Goal: Task Accomplishment & Management: Use online tool/utility

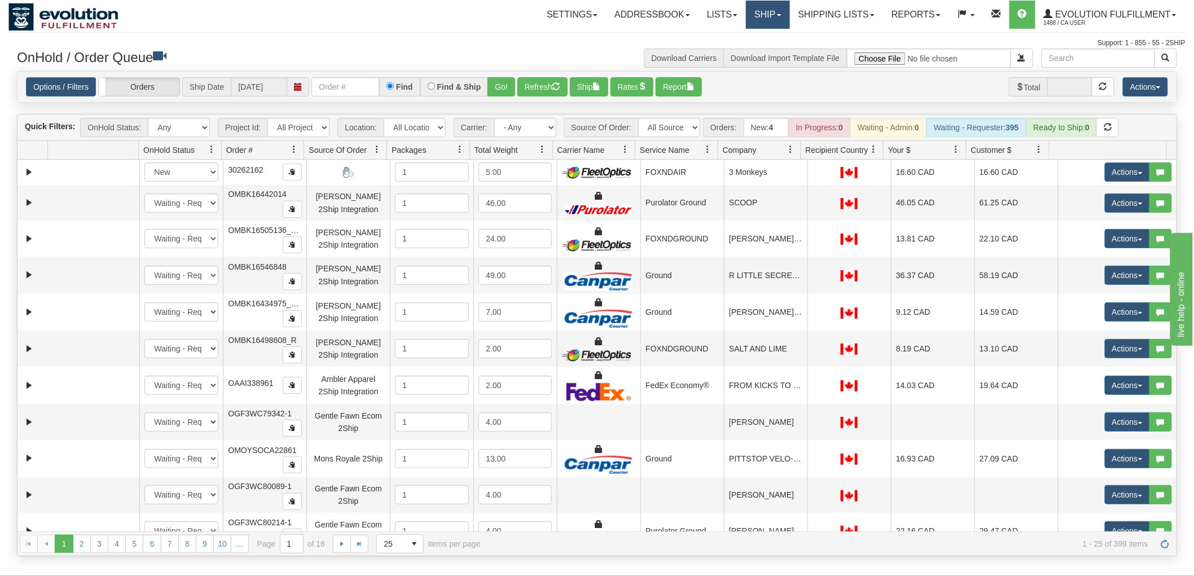
click at [754, 15] on link "Ship" at bounding box center [767, 15] width 43 height 28
click at [753, 32] on link "Ship Screen" at bounding box center [738, 39] width 102 height 15
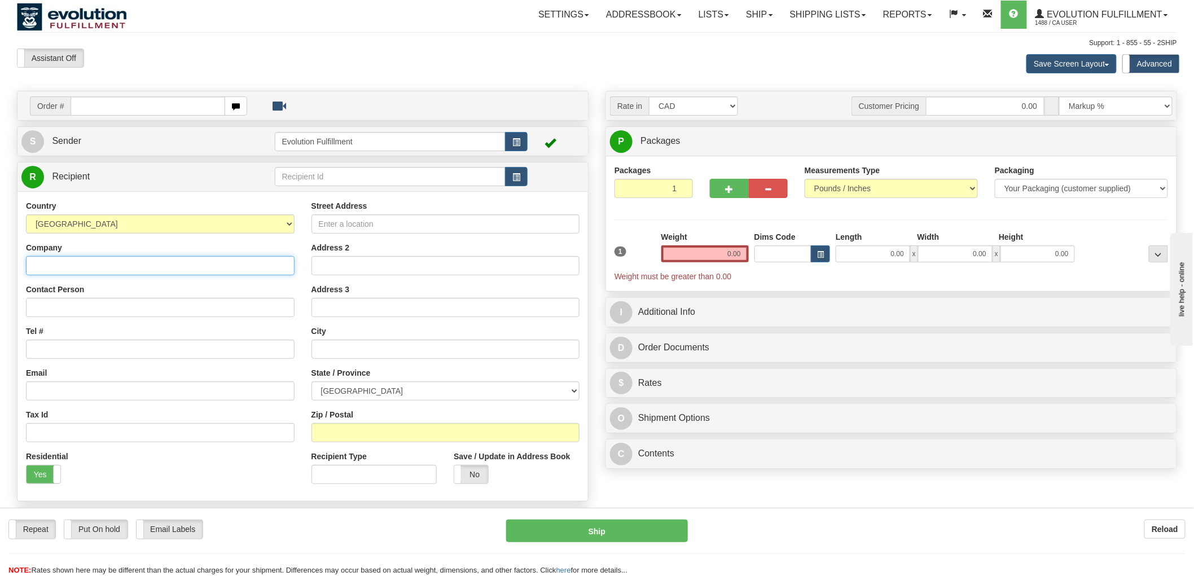
click at [118, 267] on input "Company" at bounding box center [160, 265] width 269 height 19
paste input "LOU LOUS"
type input "LOU LOUS"
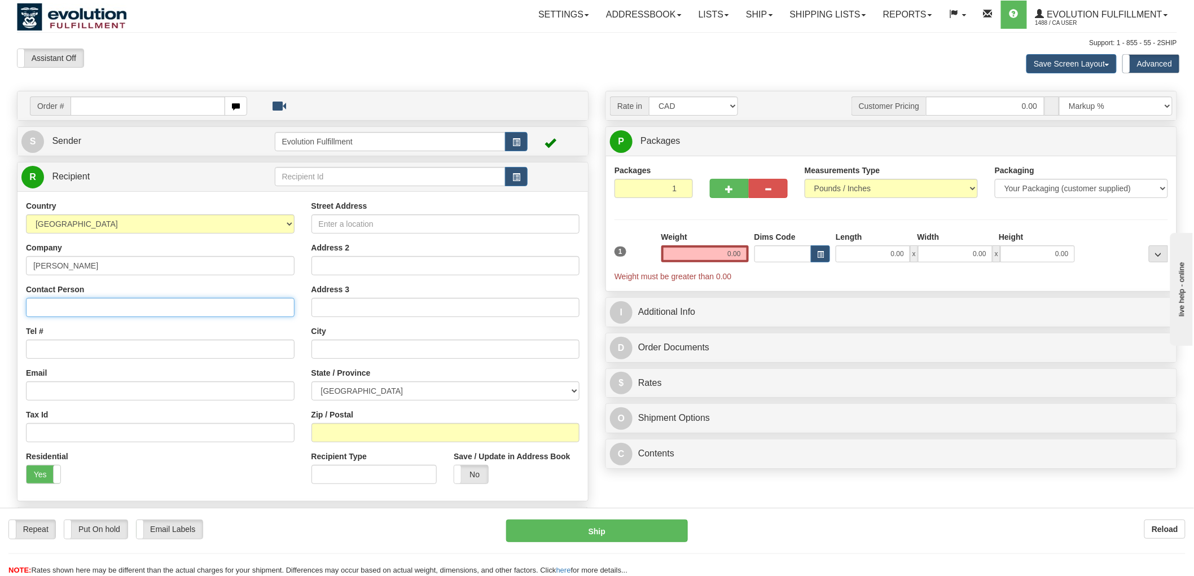
click at [92, 305] on input "Contact Person" at bounding box center [160, 307] width 269 height 19
paste input "LOU LOUS"
type input "LOU LOUS"
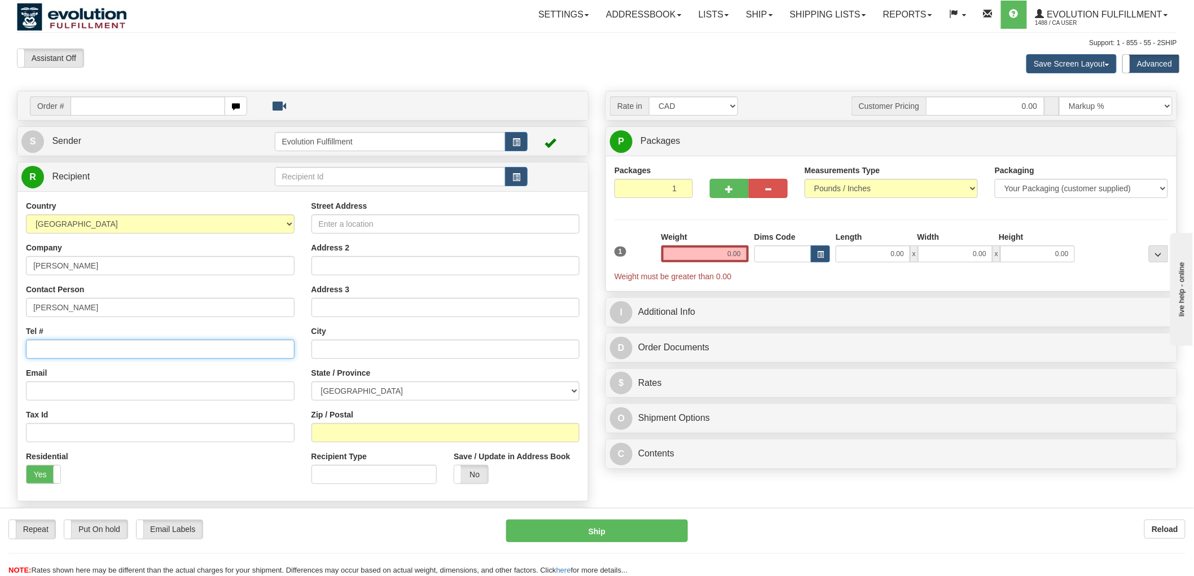
click at [83, 359] on input "Tel #" at bounding box center [160, 349] width 269 height 19
paste input "(416) 882-7508"
type input "(416) 882-7508"
click at [82, 385] on input "Email" at bounding box center [160, 390] width 269 height 19
paste input "LORIANNETHOMPSON@HOTMAIL.COM"
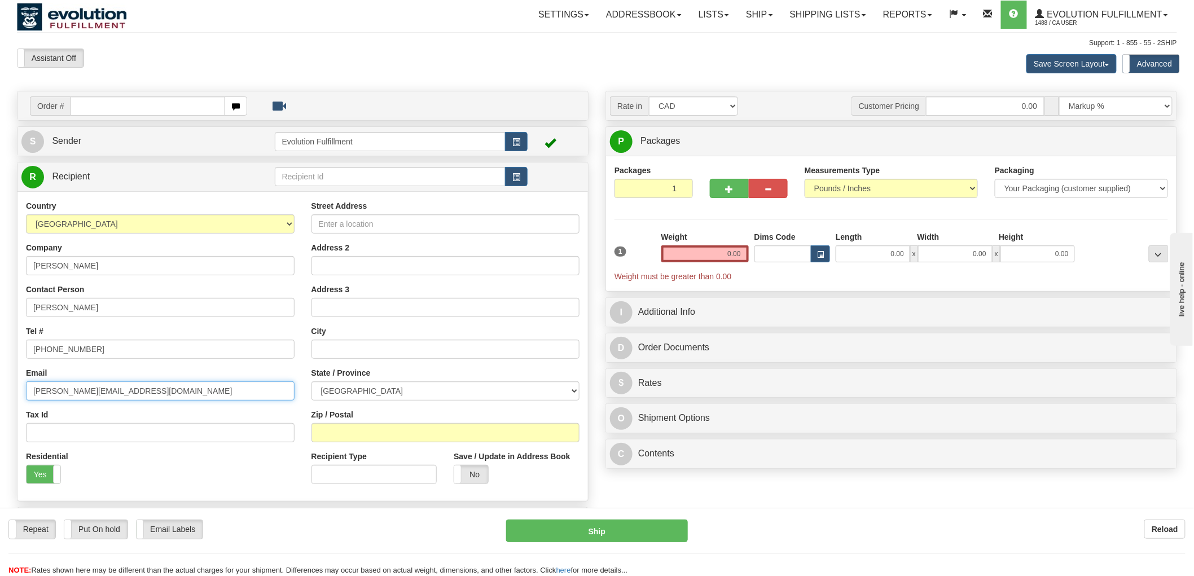
type input "LORIANNETHOMPSON@HOTMAIL.COM"
click at [390, 230] on input "Street Address" at bounding box center [445, 223] width 269 height 19
paste input "114 MARKHAM MAIN STREET NORTH"
type input "114 MARKHAM MAIN STREET NORTH"
click at [368, 348] on input "text" at bounding box center [445, 349] width 269 height 19
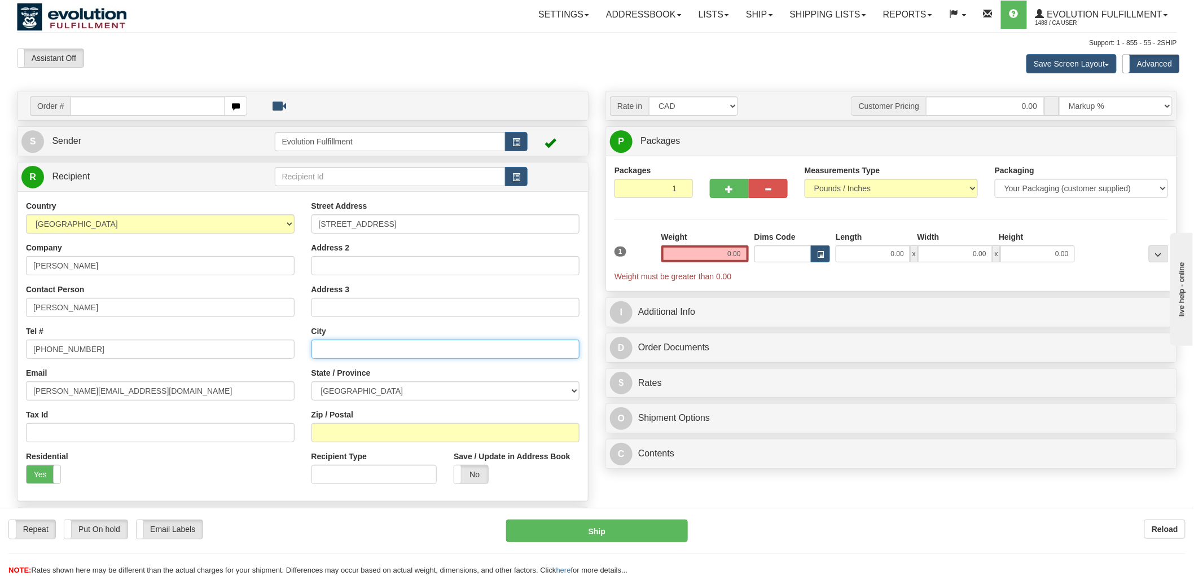
paste input "MARKHAM"
type input "MARKHAM"
click at [364, 389] on select "ALBERTA BRITISH COLUMBIA MANITOBA NEW BRUNSWICK NEWFOUNDLAND NOVA SCOTIA NUNAVU…" at bounding box center [445, 390] width 269 height 19
select select "ON"
click at [311, 382] on select "ALBERTA BRITISH COLUMBIA MANITOBA NEW BRUNSWICK NEWFOUNDLAND NOVA SCOTIA NUNAVU…" at bounding box center [445, 390] width 269 height 19
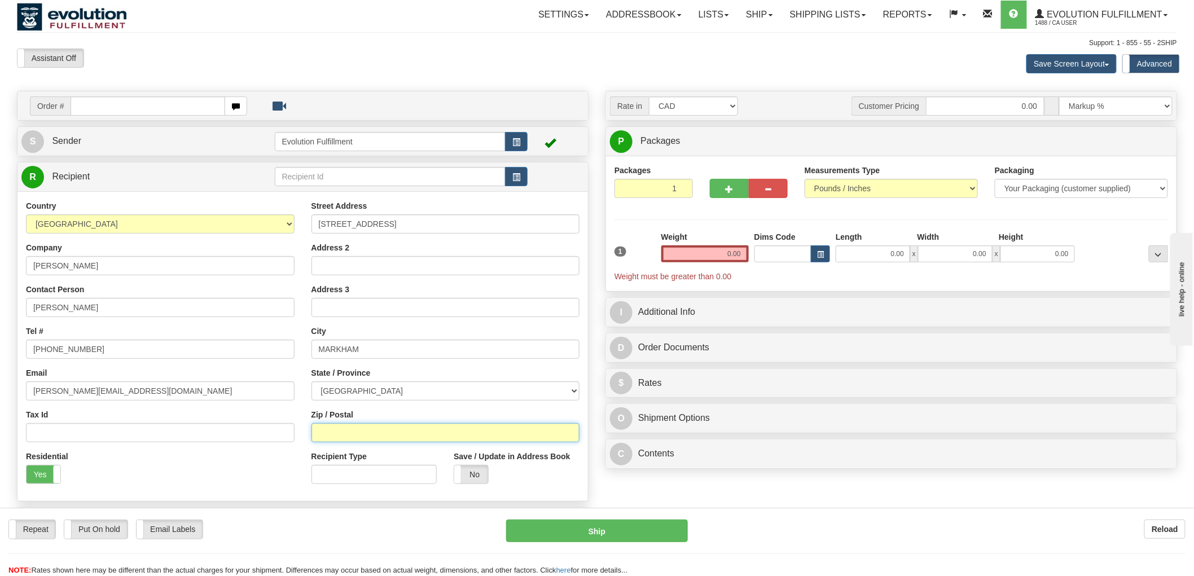
click at [398, 430] on input "Zip / Postal" at bounding box center [445, 432] width 269 height 19
paste input "L3P1Y1"
type input "L3P1Y1"
drag, startPoint x: 715, startPoint y: 257, endPoint x: 867, endPoint y: 256, distance: 151.8
click at [867, 256] on div "1 Weight 0.00 Dims Code 0.00" at bounding box center [891, 256] width 559 height 51
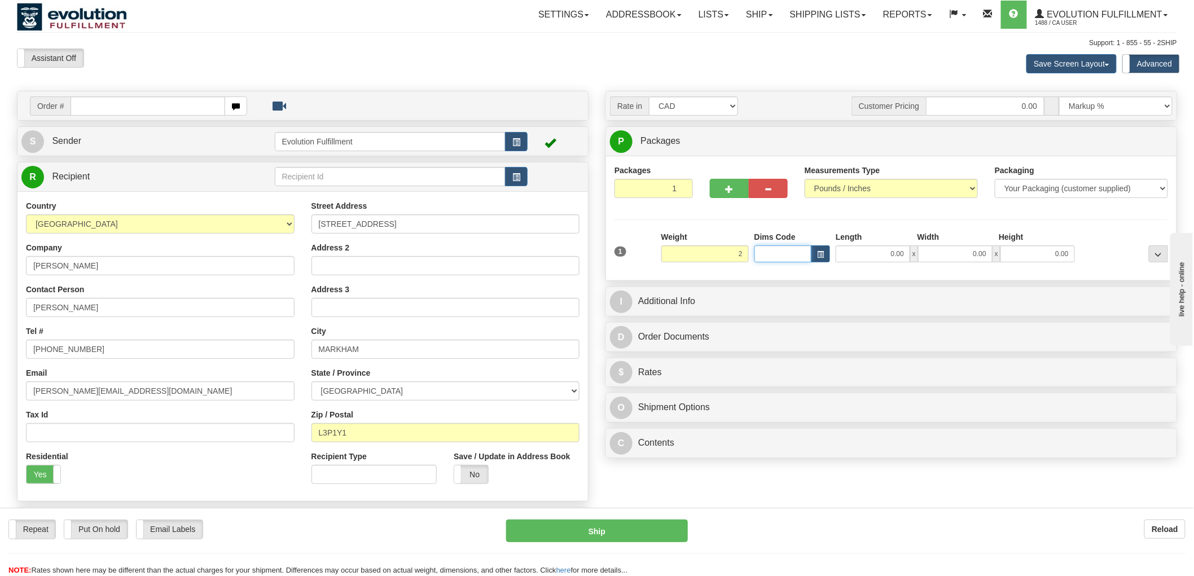
type input "2.00"
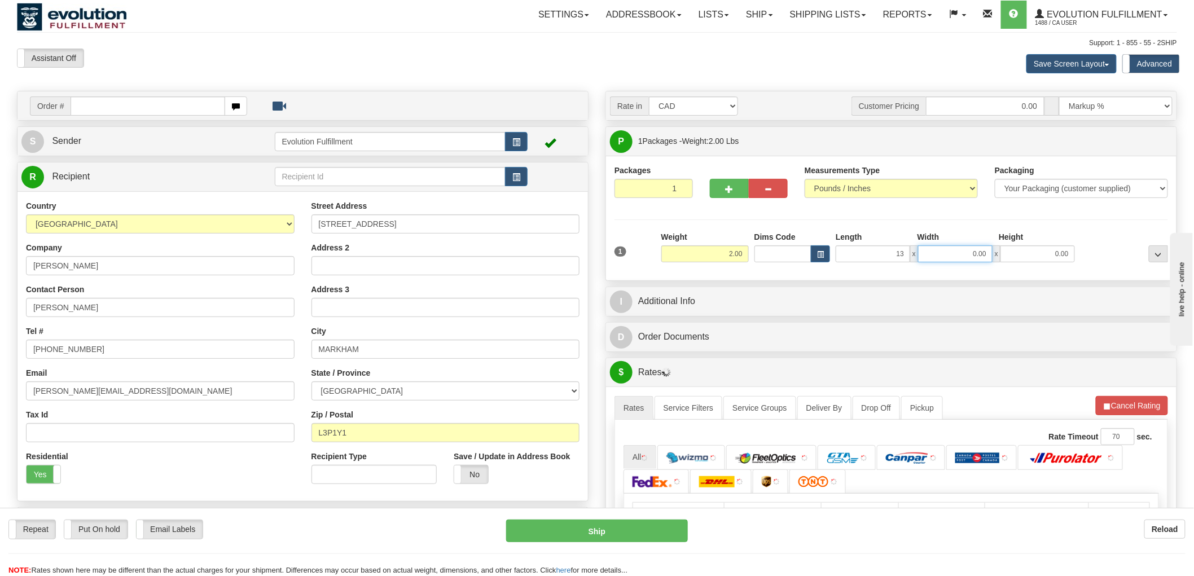
type input "13.00"
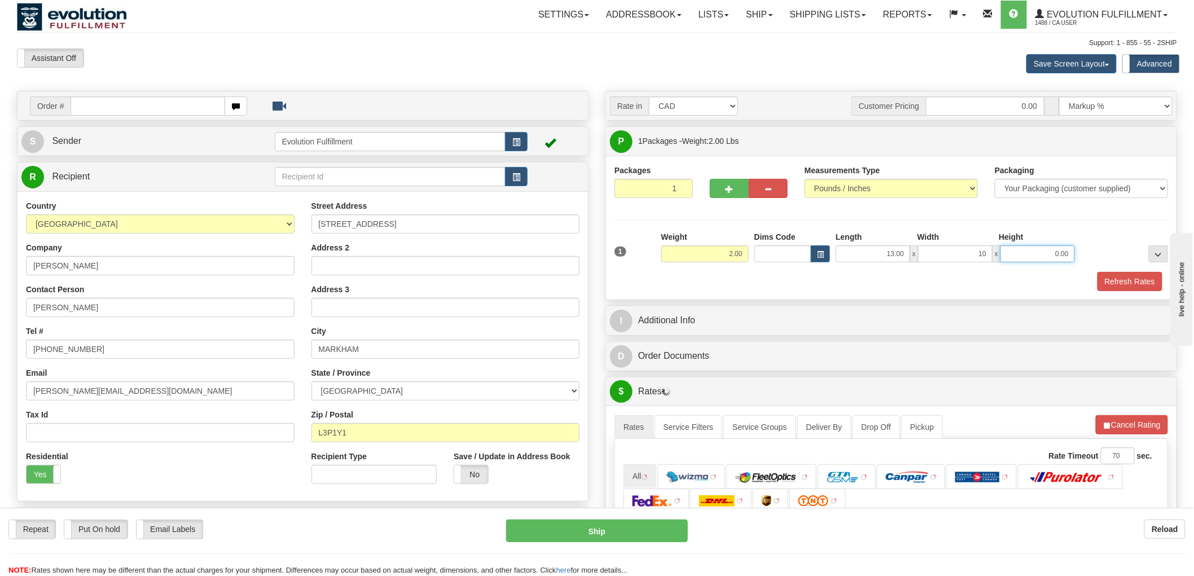
type input "10.00"
type input "4.00"
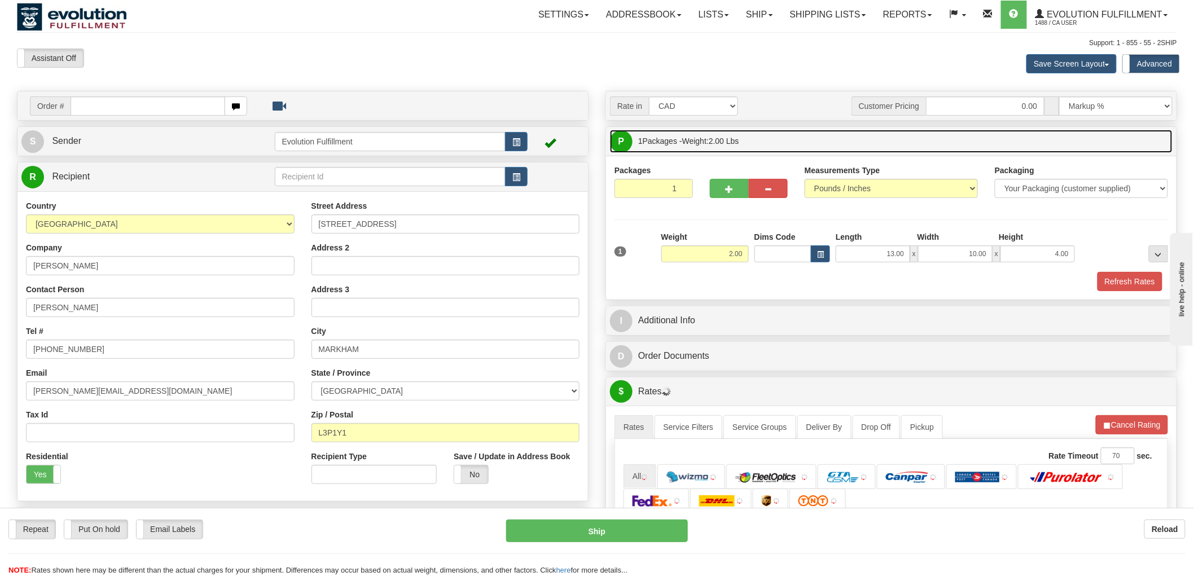
click at [786, 134] on link "P Packages 1 Packages - Weight: 2.00 Lbs" at bounding box center [891, 141] width 563 height 23
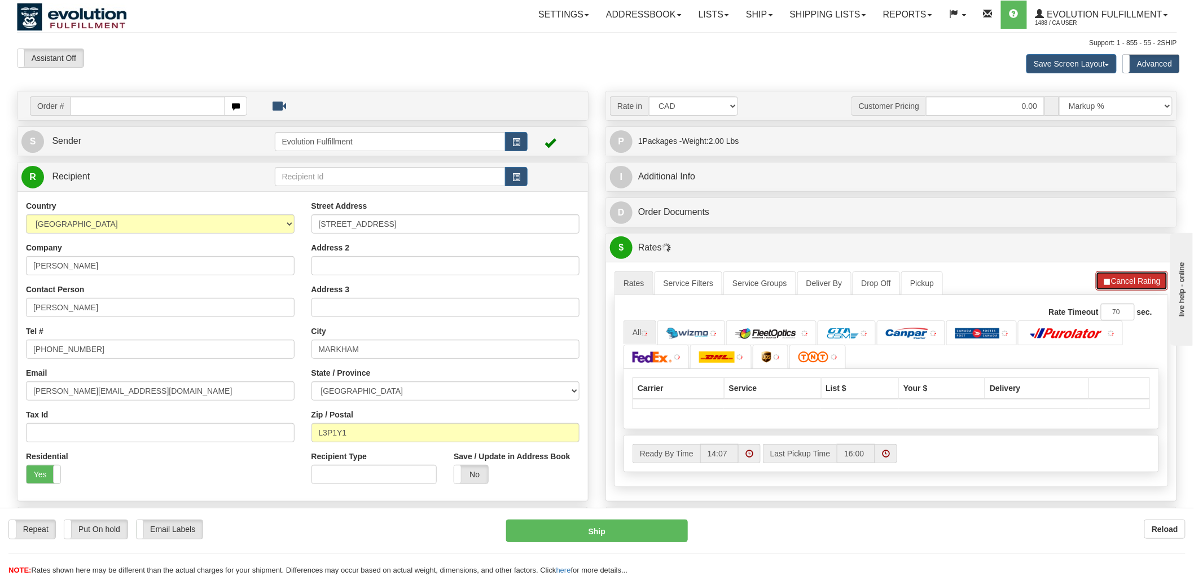
click at [1124, 277] on button "Cancel Rating" at bounding box center [1132, 280] width 72 height 19
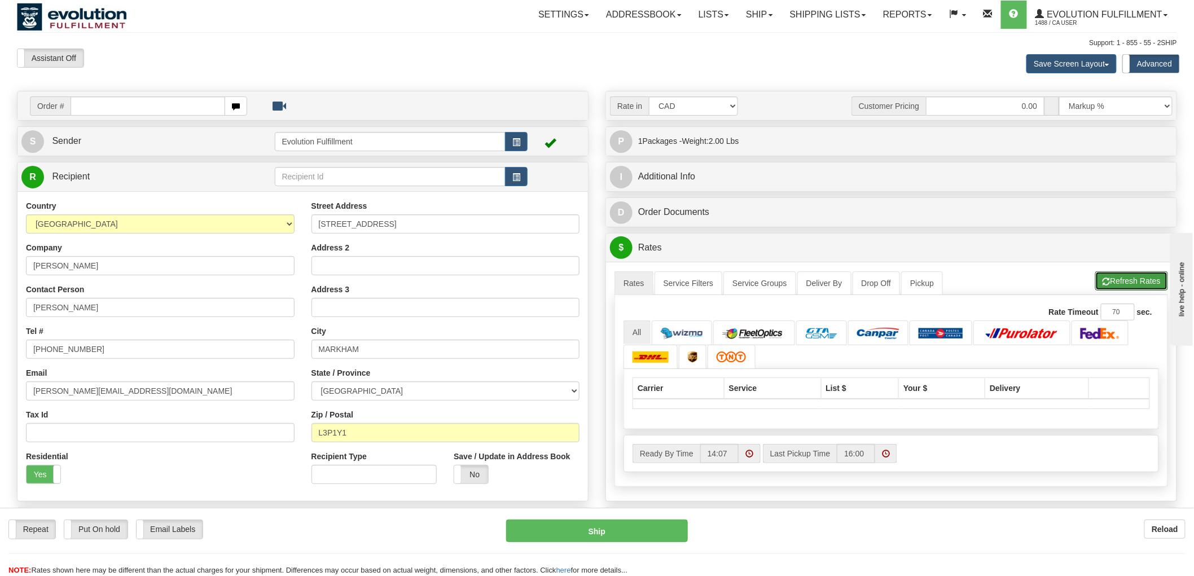
click at [1124, 277] on button "Refresh Rates" at bounding box center [1131, 280] width 73 height 19
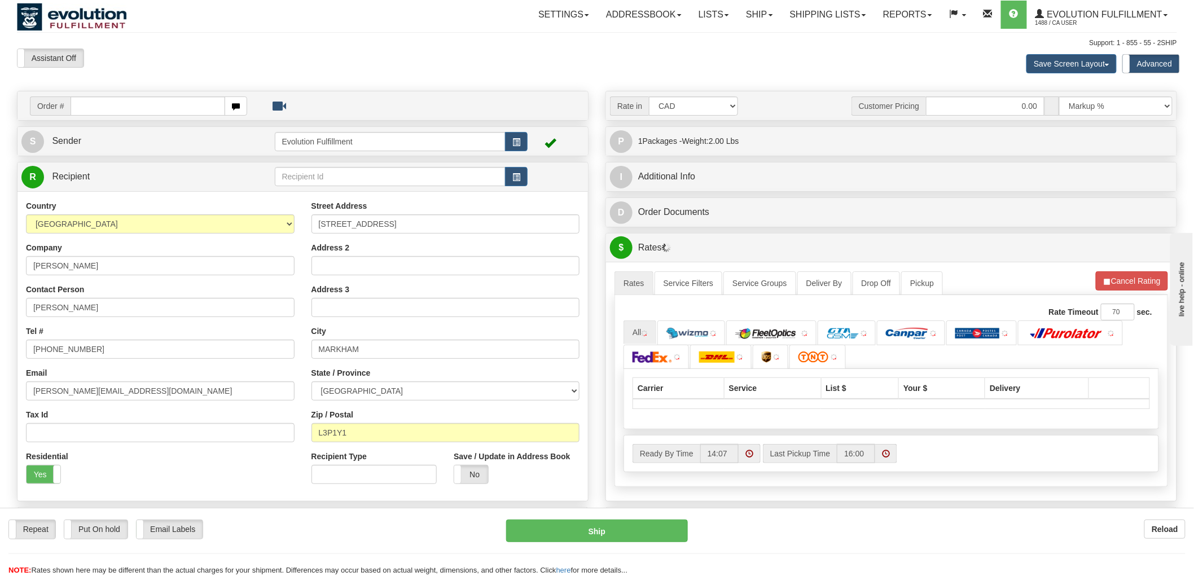
click at [1000, 359] on ul "All" at bounding box center [890, 344] width 535 height 49
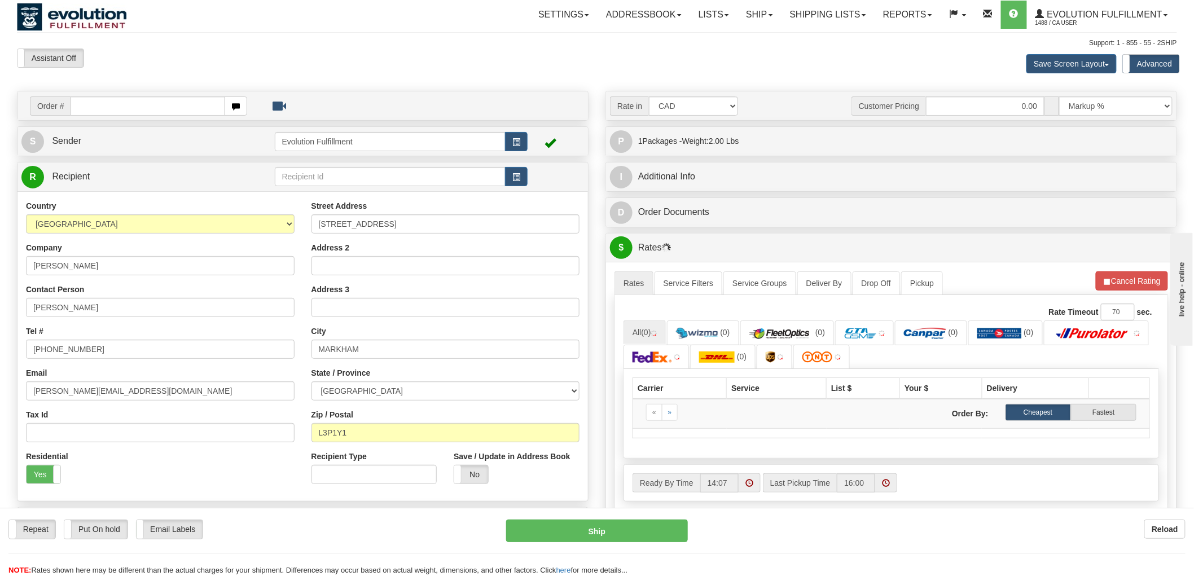
click at [1009, 353] on ul "All (0) (0) (0) (0) (0) (0)" at bounding box center [890, 344] width 535 height 49
click at [1106, 328] on link at bounding box center [1100, 332] width 105 height 24
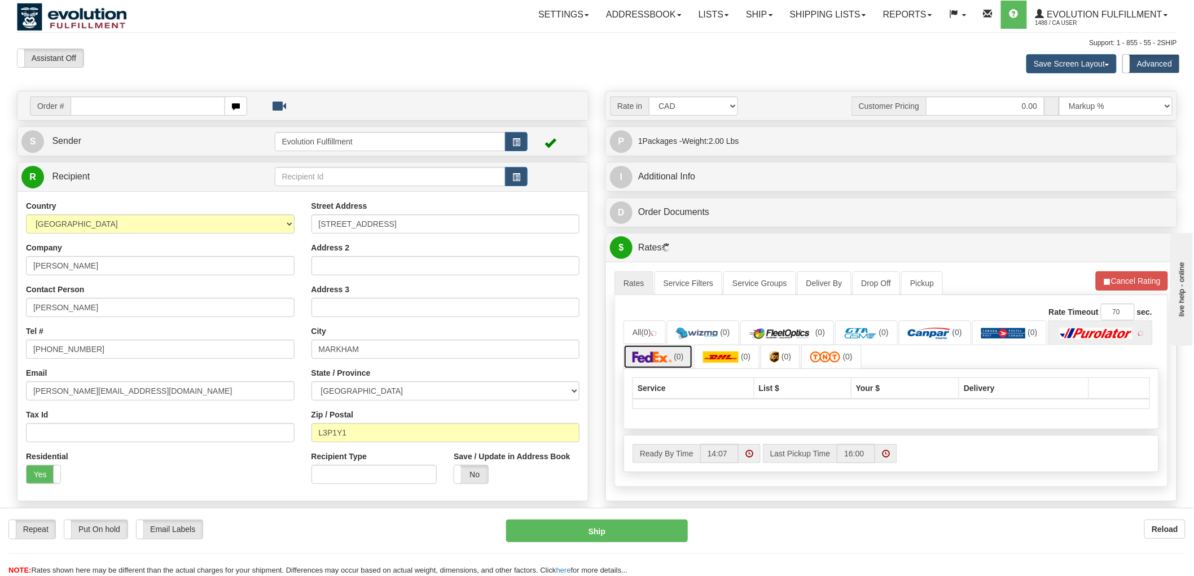
click at [658, 357] on img at bounding box center [651, 356] width 39 height 11
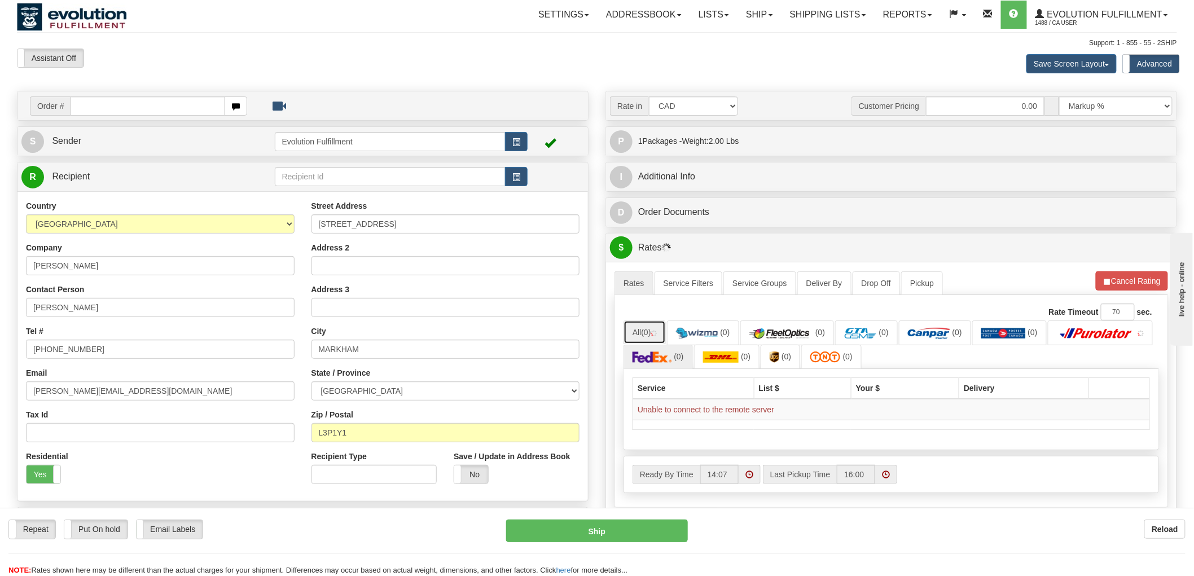
click at [658, 327] on link "All (0)" at bounding box center [644, 332] width 42 height 24
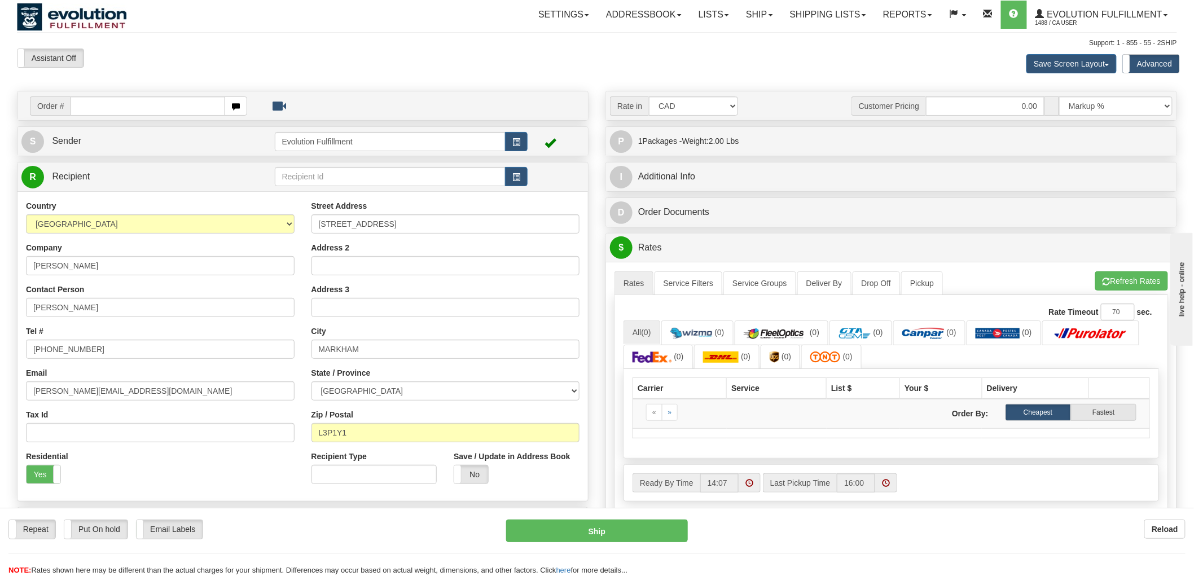
drag, startPoint x: 1152, startPoint y: 1, endPoint x: 1020, endPoint y: 548, distance: 563.5
click at [1020, 548] on div "Repeat Repeat Put On hold Put On hold Print Order Slip Print Order Slip Email L…" at bounding box center [597, 548] width 1194 height 56
